Goal: Task Accomplishment & Management: Manage account settings

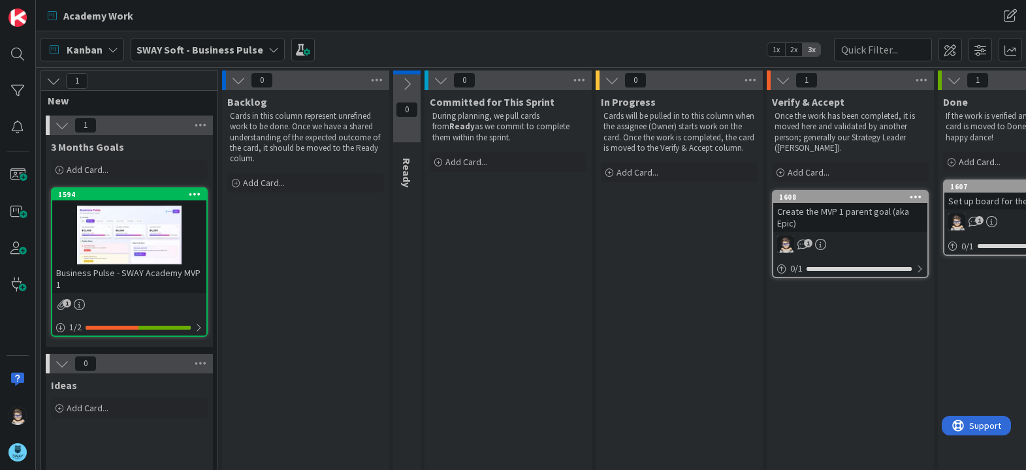
click at [268, 48] on icon at bounding box center [273, 49] width 10 height 10
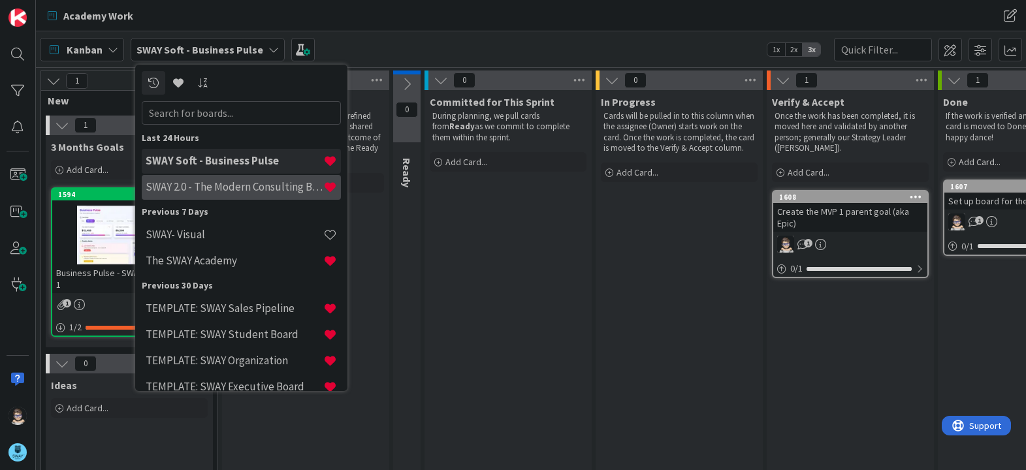
click at [248, 189] on h4 "SWAY 2.0 - The Modern Consulting Blueprint" at bounding box center [235, 186] width 178 height 13
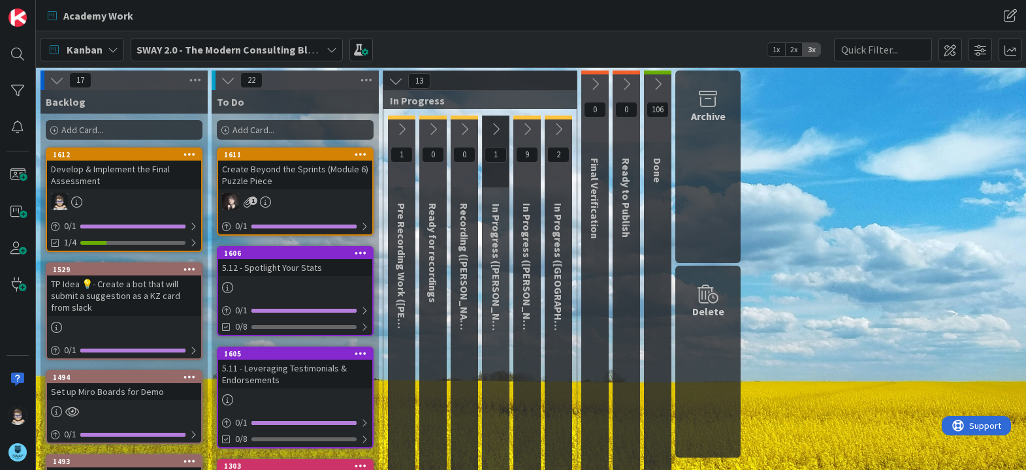
click at [496, 125] on icon at bounding box center [496, 129] width 14 height 14
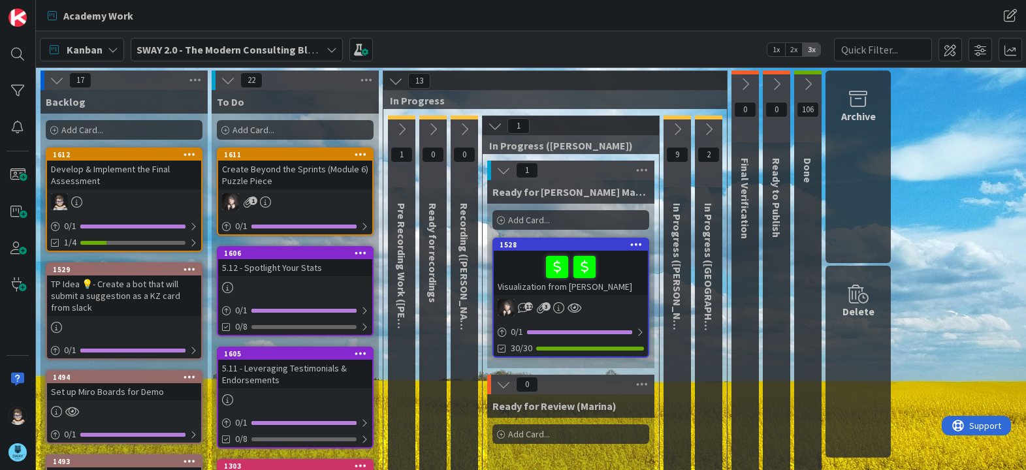
click at [496, 125] on icon at bounding box center [495, 126] width 14 height 14
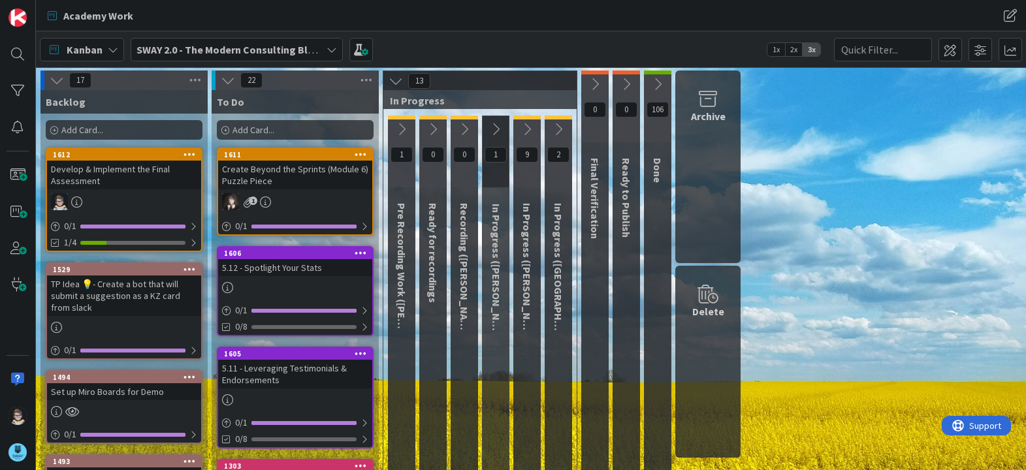
click at [465, 129] on icon at bounding box center [464, 129] width 14 height 14
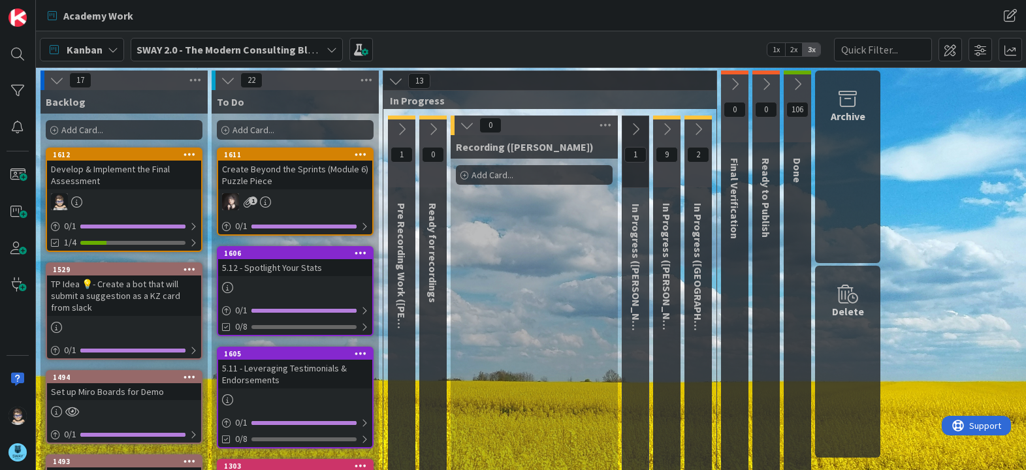
click at [465, 129] on icon at bounding box center [467, 125] width 14 height 14
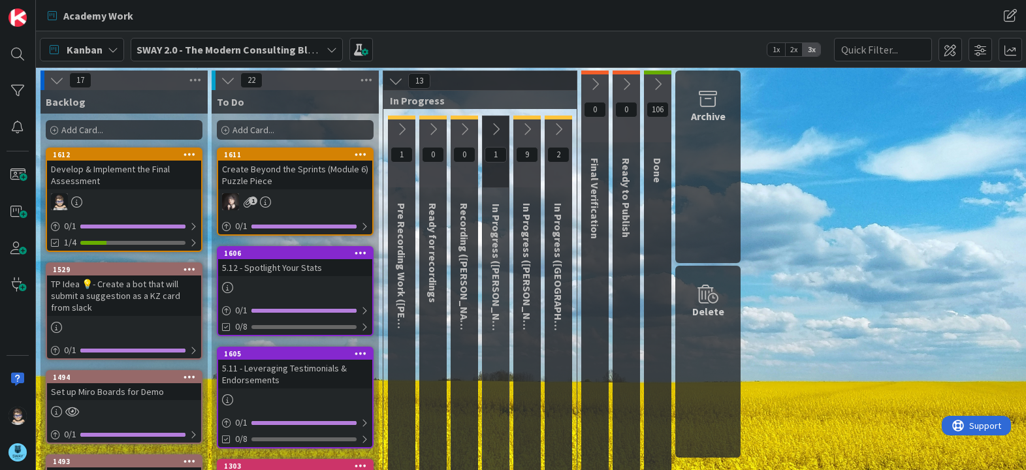
click at [430, 133] on icon at bounding box center [433, 129] width 14 height 14
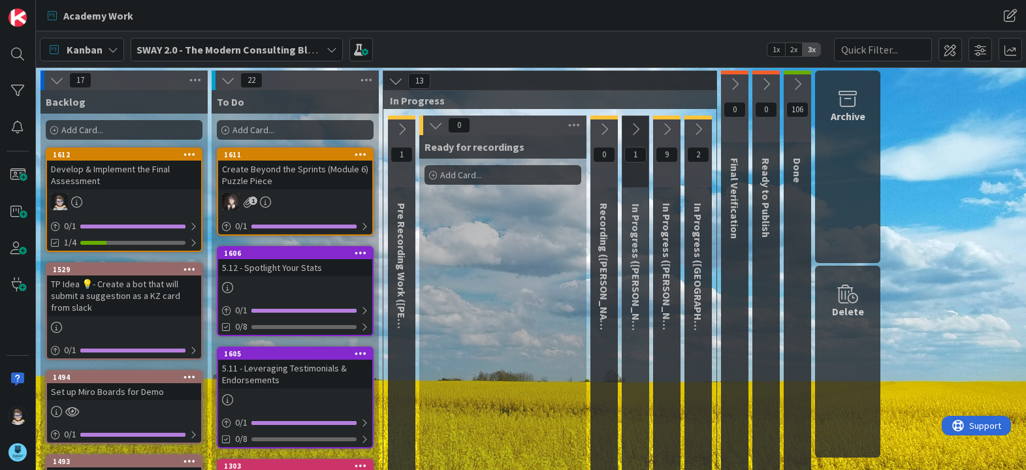
click at [430, 132] on icon at bounding box center [435, 125] width 14 height 14
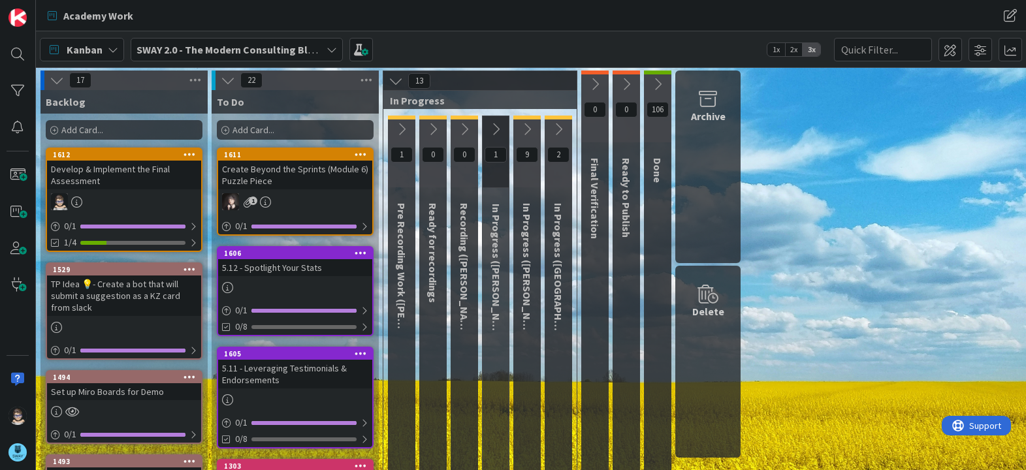
click at [400, 130] on icon at bounding box center [401, 129] width 14 height 14
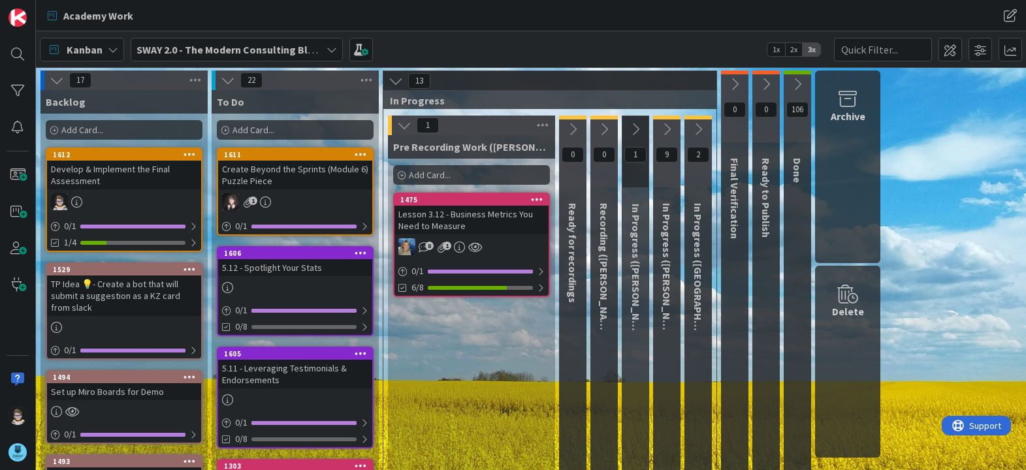
click at [400, 130] on icon at bounding box center [404, 125] width 14 height 14
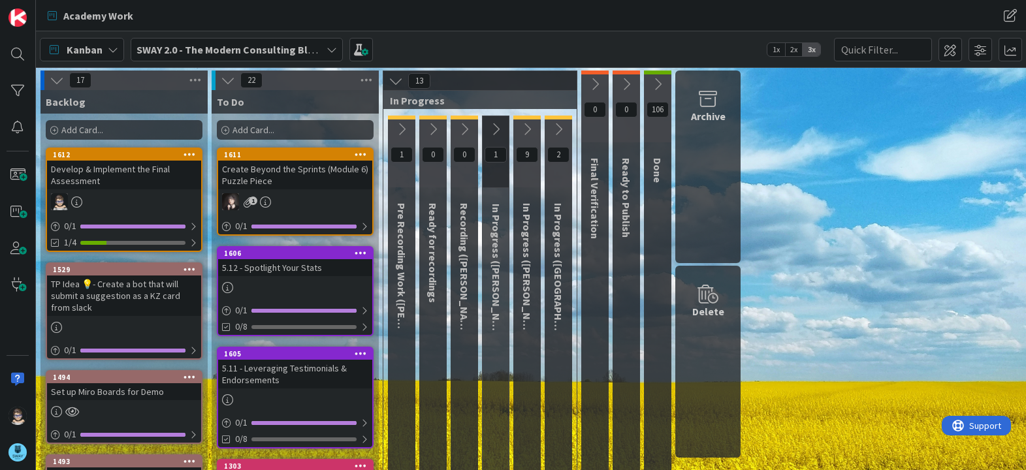
click at [527, 129] on icon at bounding box center [527, 129] width 14 height 14
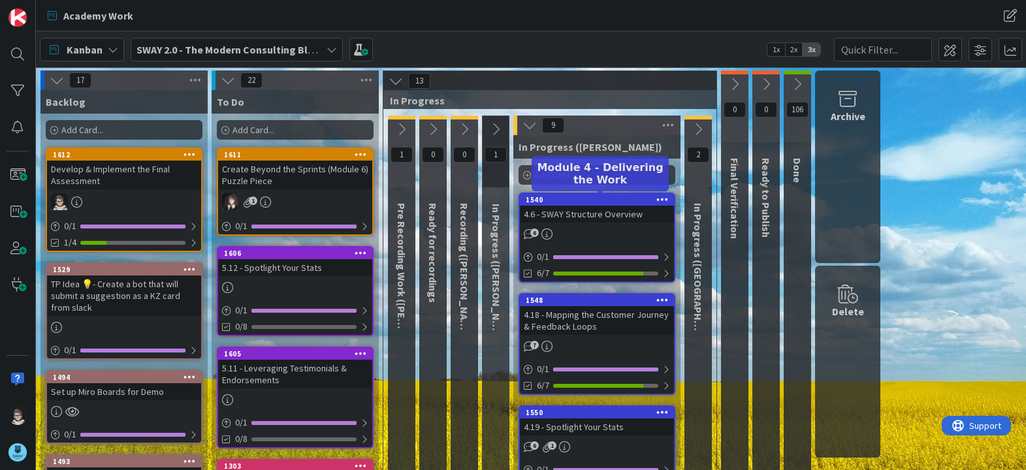
click at [594, 202] on div "1540" at bounding box center [600, 199] width 148 height 9
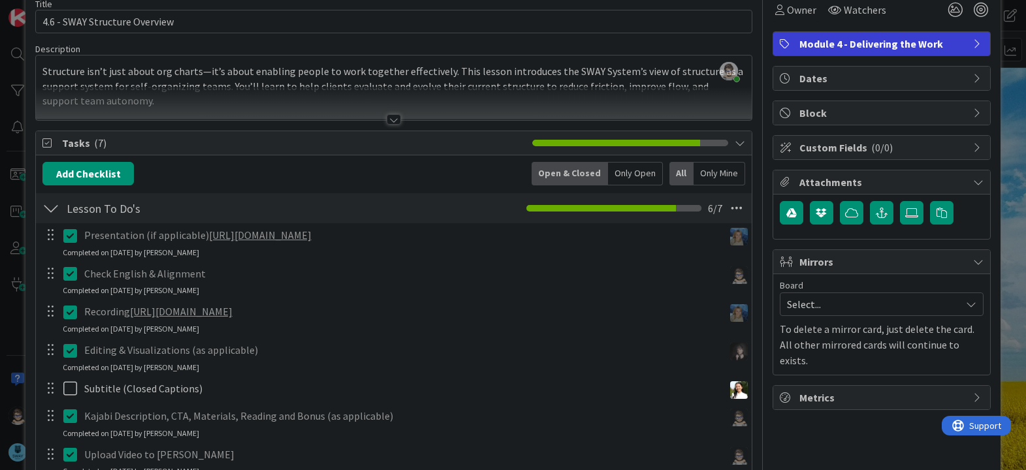
scroll to position [64, 0]
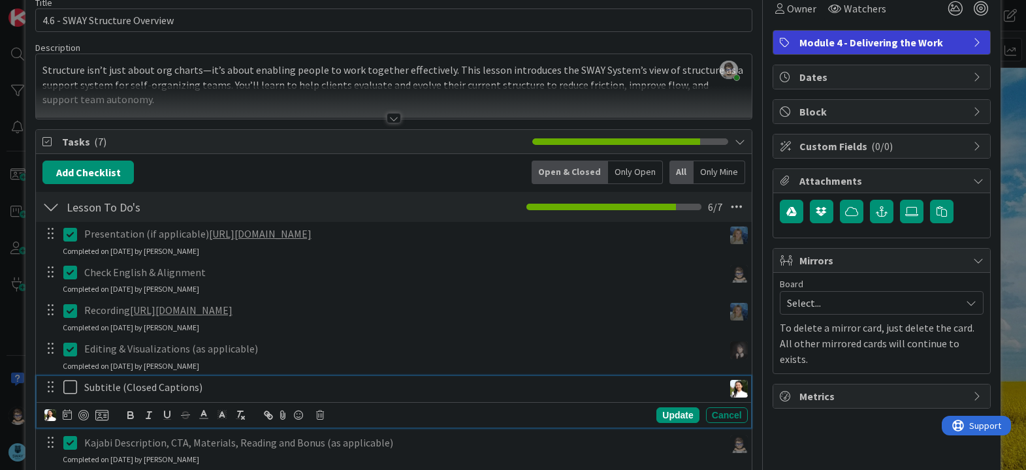
click at [71, 393] on icon at bounding box center [73, 387] width 20 height 16
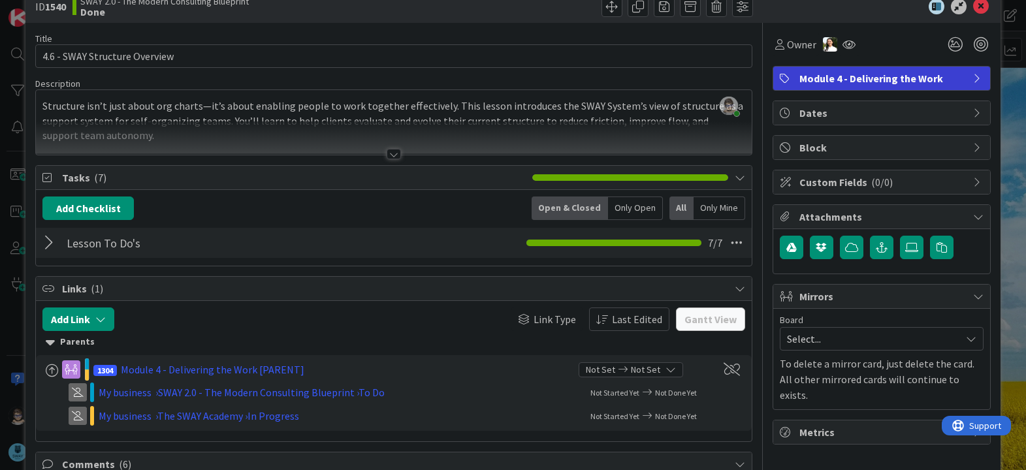
scroll to position [0, 0]
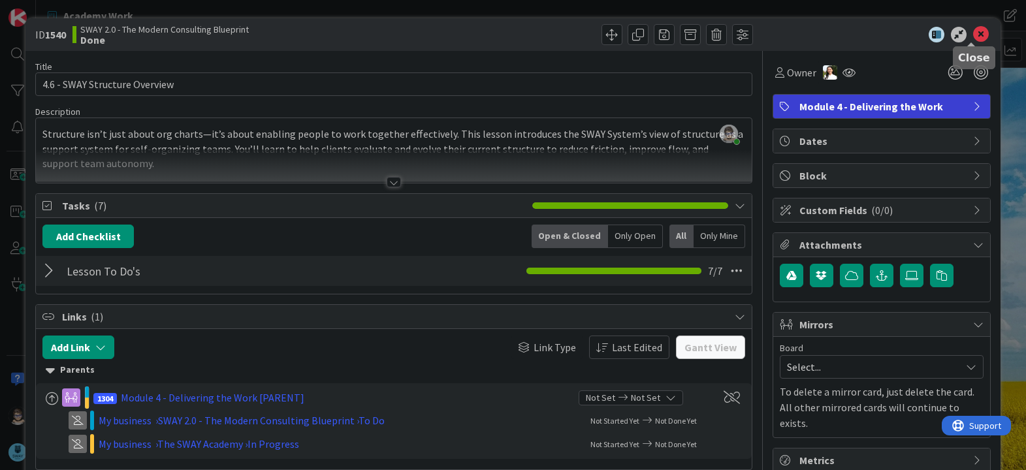
click at [973, 35] on icon at bounding box center [981, 35] width 16 height 16
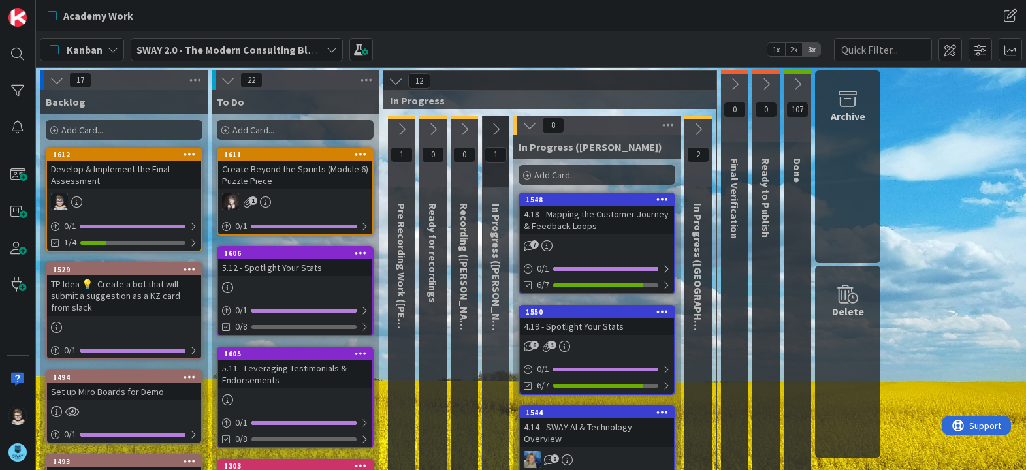
click at [334, 48] on icon at bounding box center [332, 49] width 10 height 10
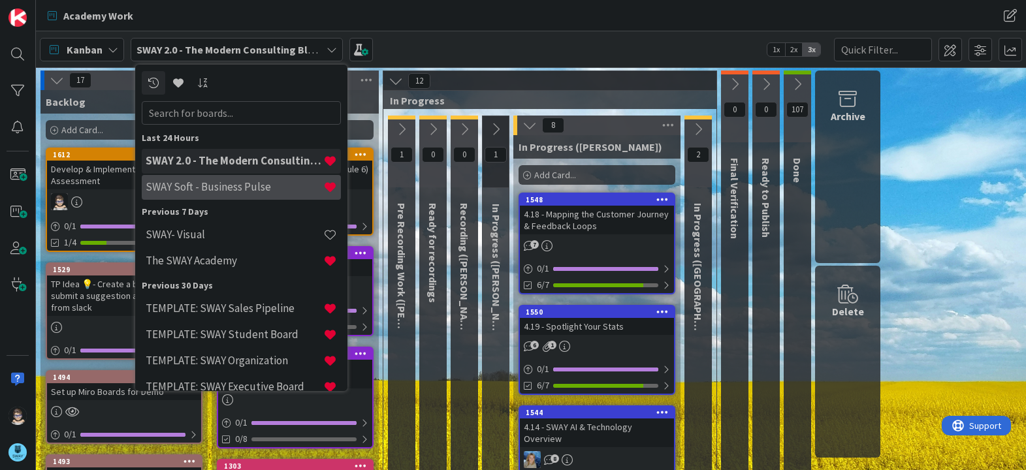
click at [249, 191] on h4 "SWAY Soft - Business Pulse" at bounding box center [235, 186] width 178 height 13
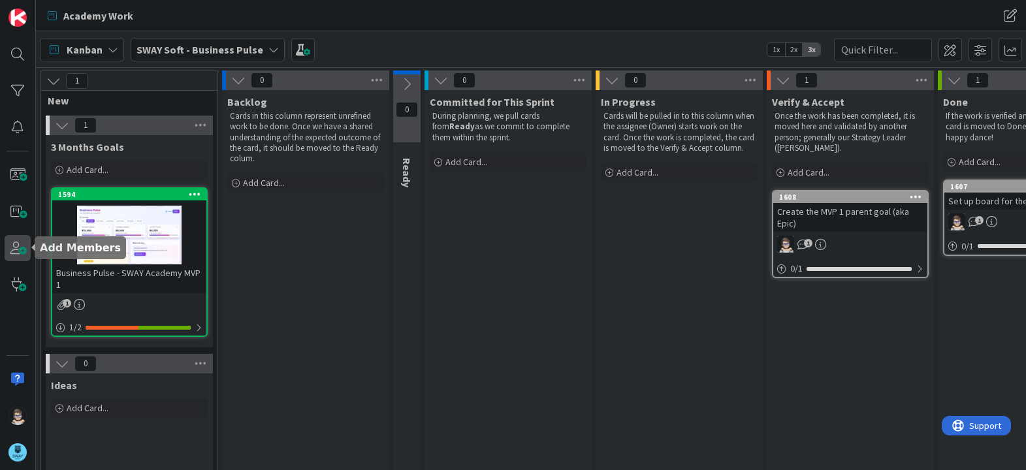
click at [15, 253] on span at bounding box center [18, 248] width 26 height 26
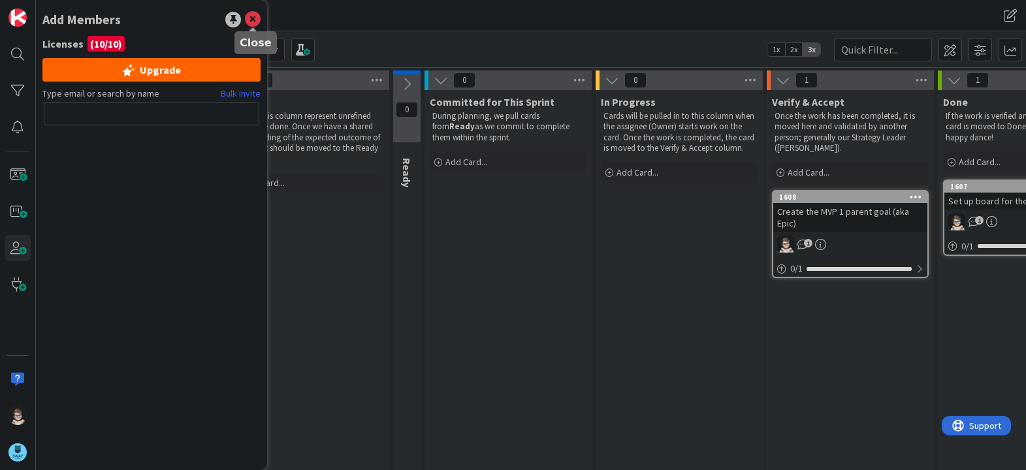
click at [254, 20] on icon at bounding box center [253, 20] width 16 height 16
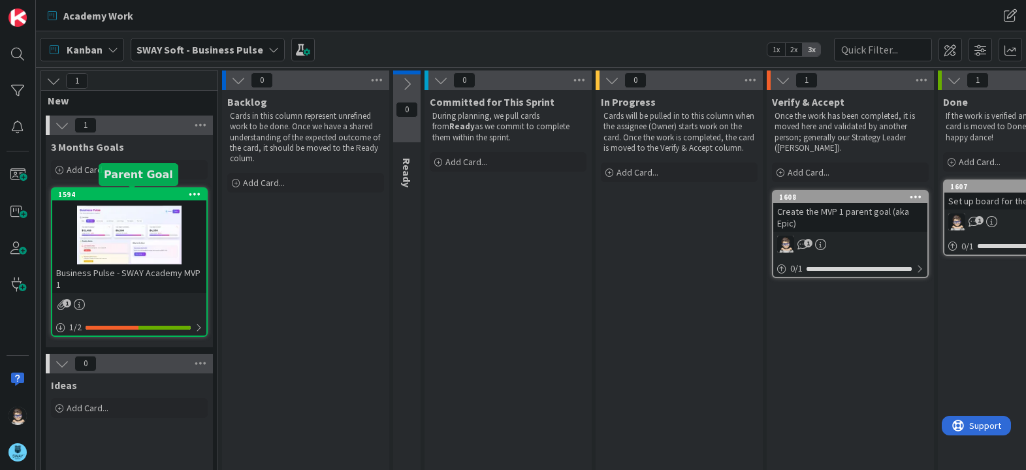
click at [126, 198] on div "1594" at bounding box center [132, 194] width 148 height 9
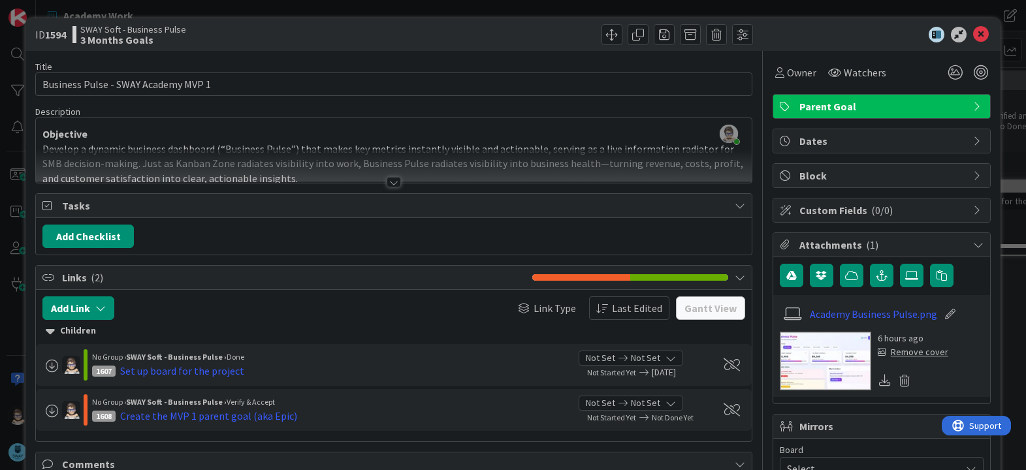
click at [389, 183] on div at bounding box center [394, 182] width 14 height 10
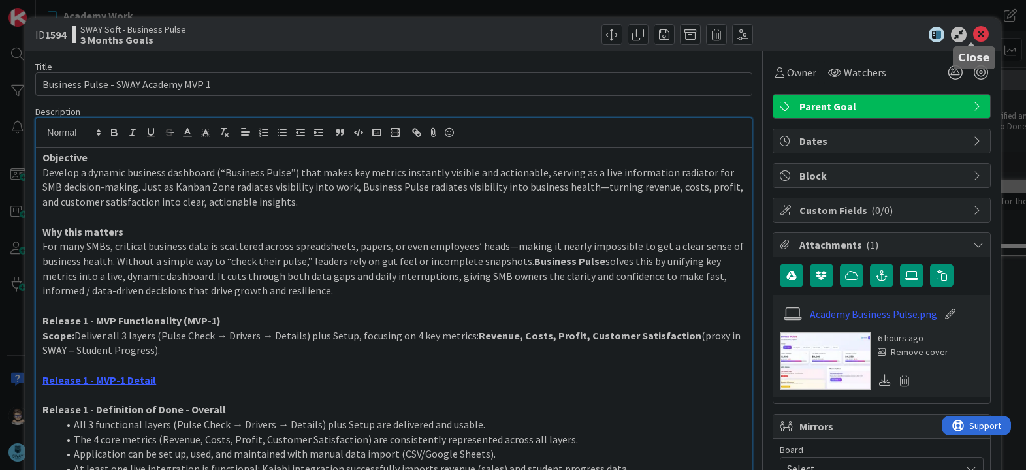
click at [975, 39] on icon at bounding box center [981, 35] width 16 height 16
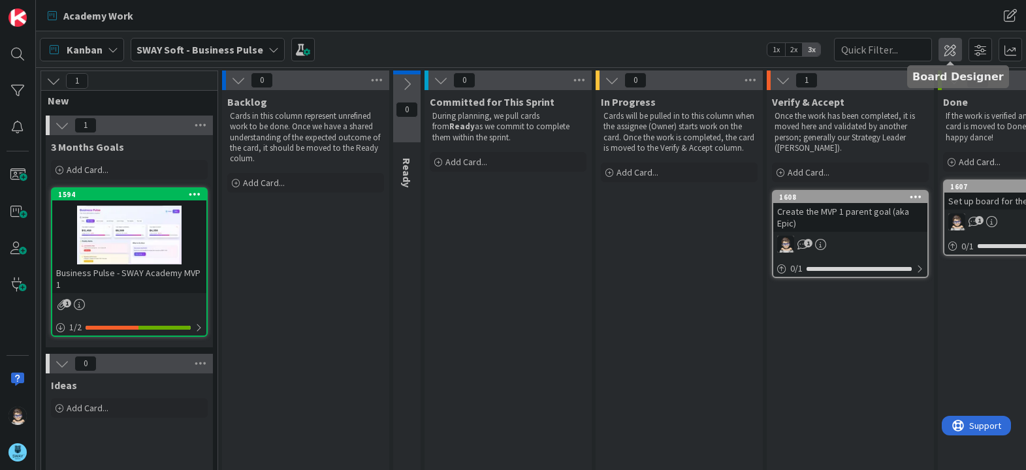
click at [950, 50] on span at bounding box center [951, 50] width 24 height 24
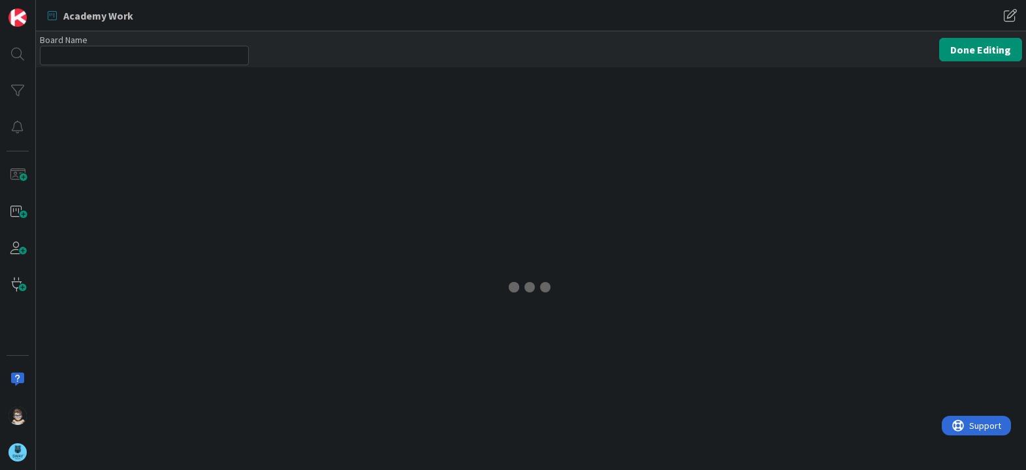
type input "SWAY Soft - Business Pulse"
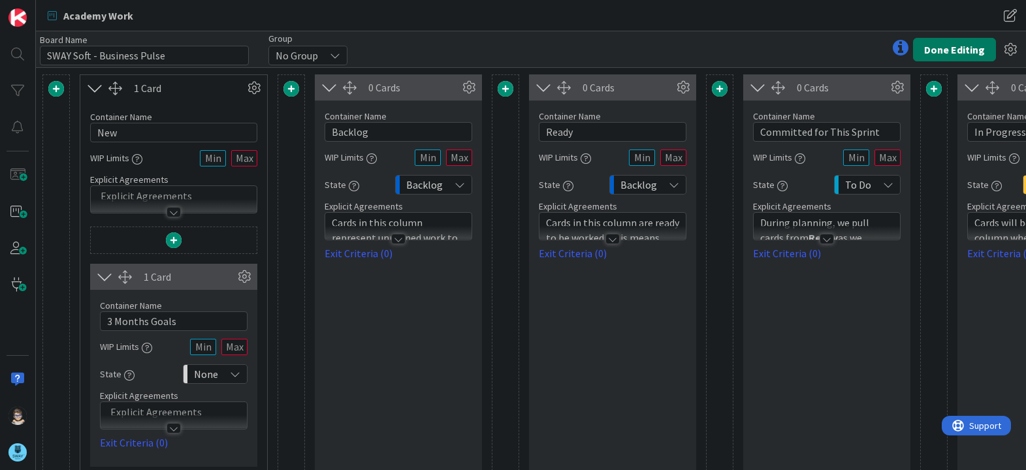
click at [962, 50] on button "Done Editing" at bounding box center [954, 50] width 83 height 24
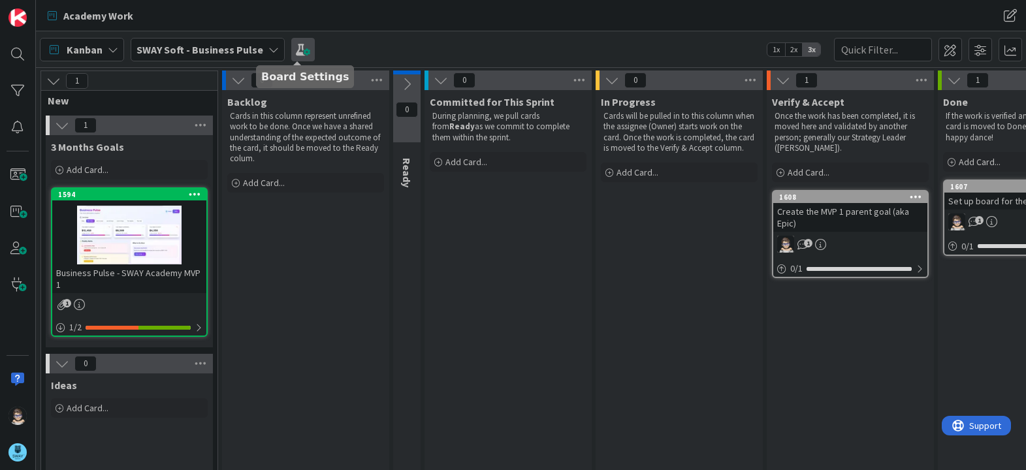
click at [291, 49] on span at bounding box center [303, 50] width 24 height 24
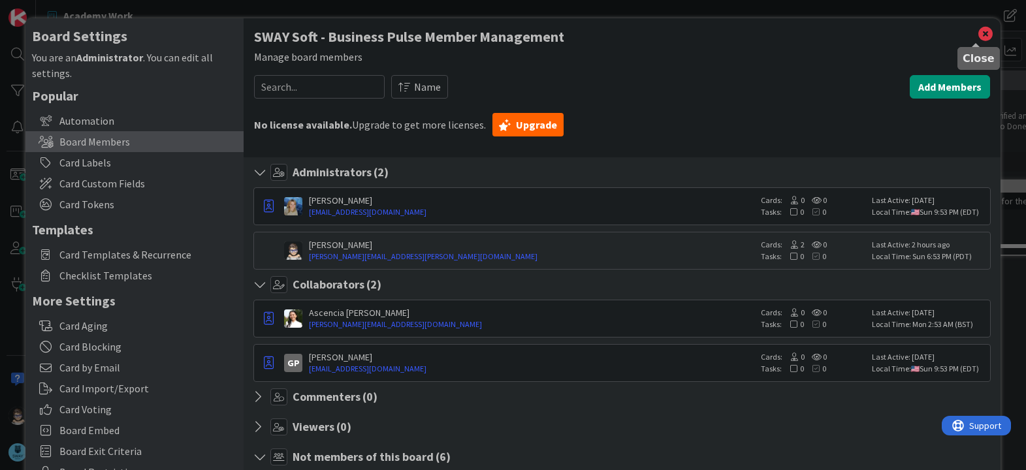
click at [980, 34] on icon at bounding box center [985, 34] width 17 height 18
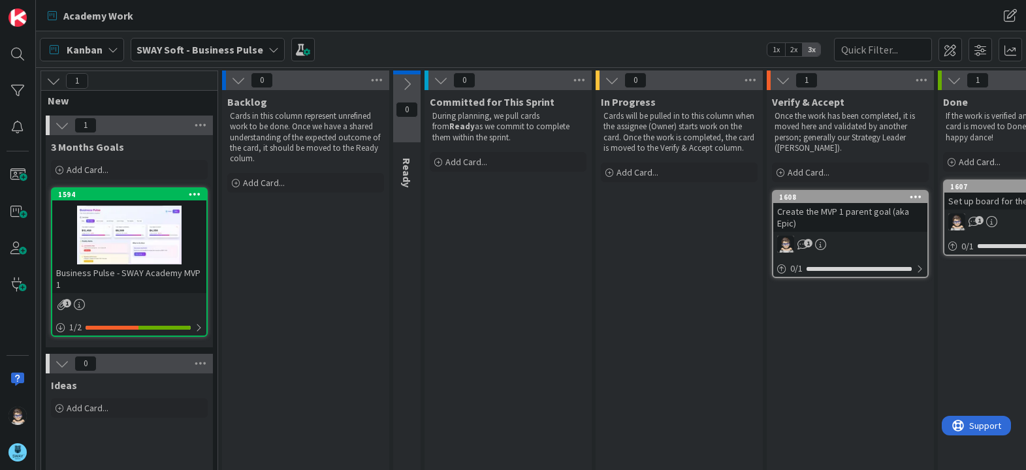
click at [274, 51] on div "SWAY Soft - Business Pulse" at bounding box center [208, 50] width 154 height 24
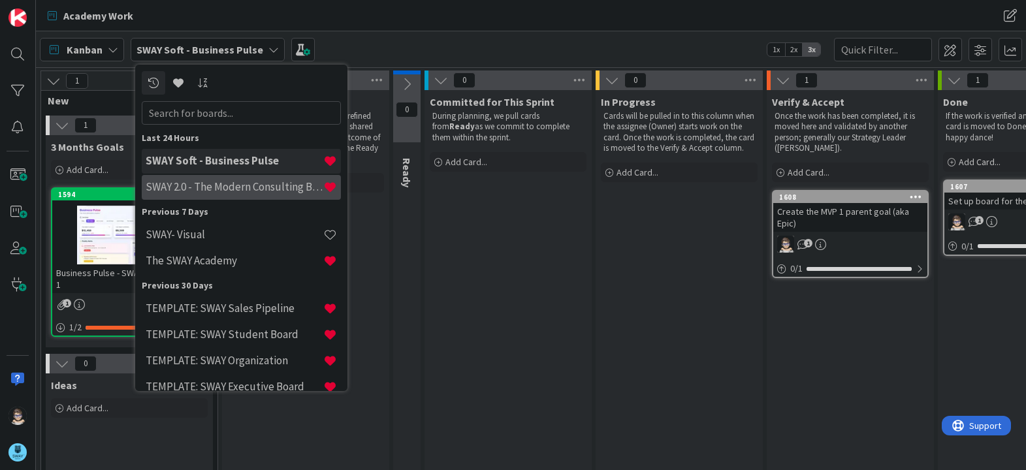
click at [211, 184] on h4 "SWAY 2.0 - The Modern Consulting Blueprint" at bounding box center [235, 186] width 178 height 13
